Goal: Task Accomplishment & Management: Complete application form

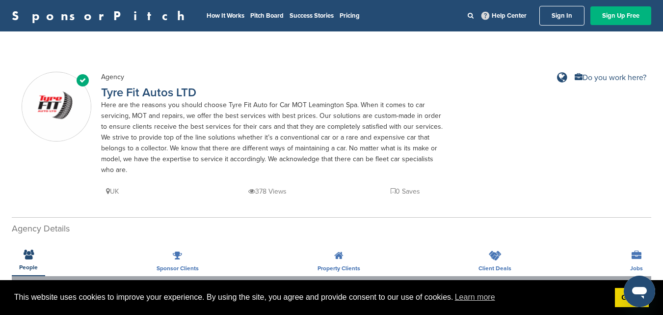
click at [620, 8] on link "Sign Up Free" at bounding box center [621, 15] width 61 height 19
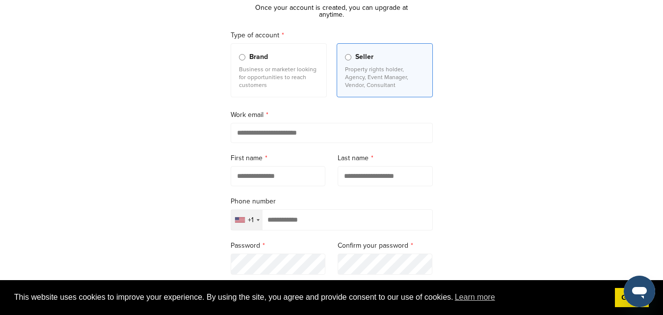
scroll to position [98, 0]
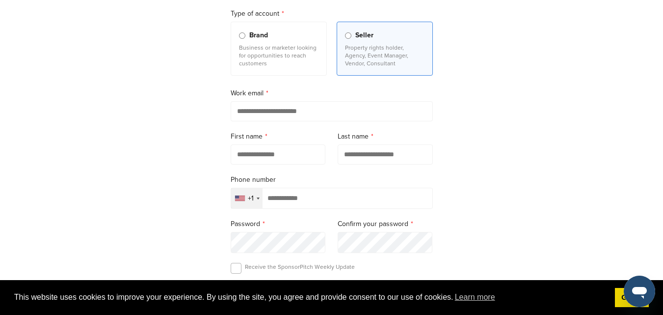
click at [277, 60] on p "Business or marketer looking for opportunities to reach customers" at bounding box center [279, 56] width 80 height 24
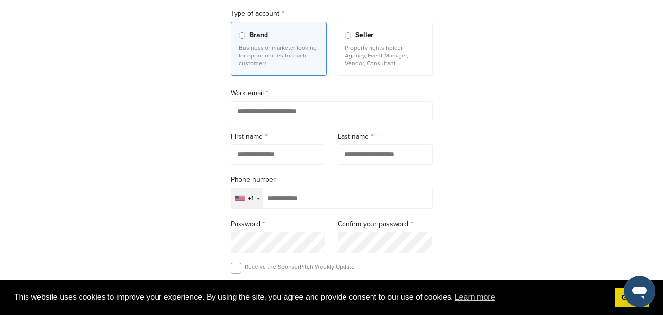
click at [306, 115] on input "email" at bounding box center [332, 111] width 202 height 20
click at [344, 39] on label "Seller Property rights holder, Agency, Event Manager, Vendor, Consultant" at bounding box center [385, 49] width 96 height 54
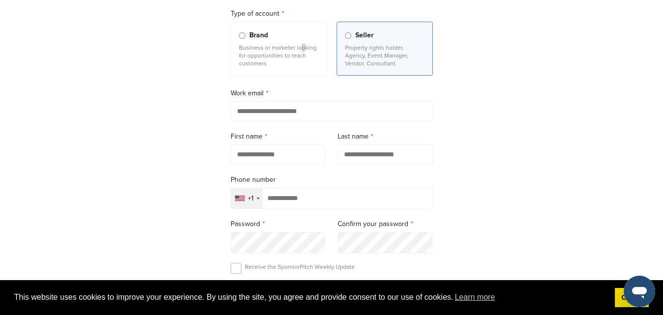
click at [296, 47] on p "Business or marketer looking for opportunities to reach customers" at bounding box center [279, 56] width 80 height 24
click at [281, 55] on p "Business or marketer looking for opportunities to reach customers" at bounding box center [279, 56] width 80 height 24
